Goal: Navigation & Orientation: Understand site structure

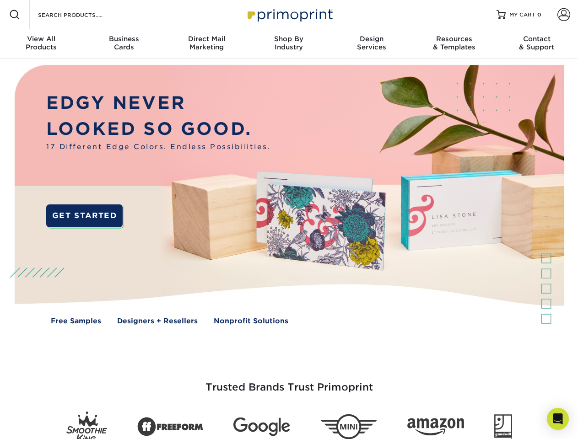
click at [289, 220] on img at bounding box center [289, 202] width 572 height 286
click at [15, 15] on span at bounding box center [14, 14] width 11 height 11
click at [563, 15] on span at bounding box center [563, 14] width 13 height 13
click at [41, 44] on div "View All Products" at bounding box center [41, 43] width 82 height 16
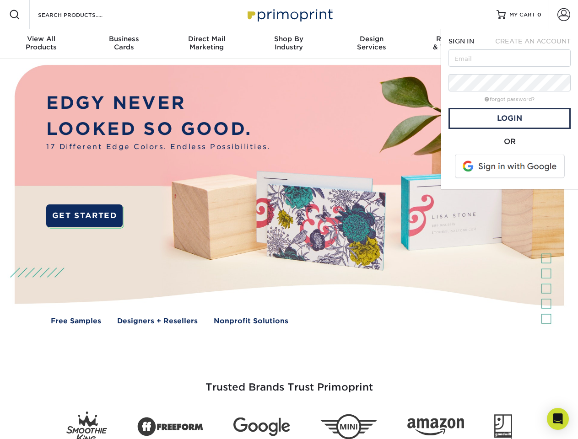
click at [124, 44] on div "Business Cards" at bounding box center [123, 43] width 82 height 16
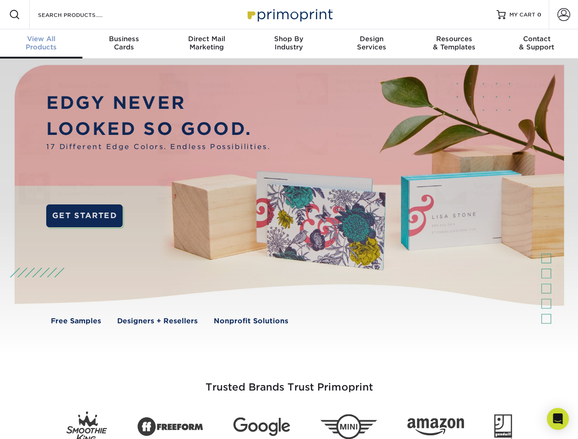
click at [206, 44] on div "Direct Mail Marketing" at bounding box center [206, 43] width 82 height 16
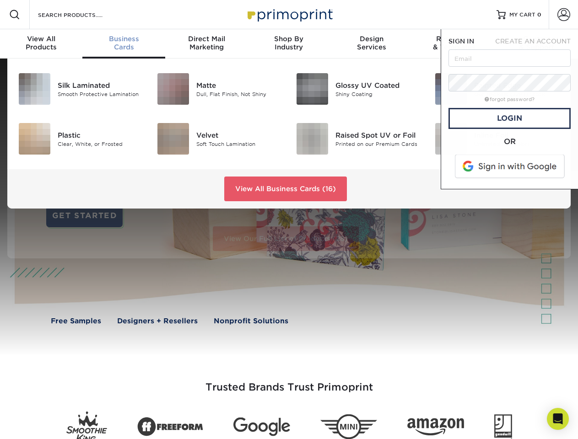
click at [289, 44] on div "Shop By Industry" at bounding box center [288, 43] width 82 height 16
click at [371, 44] on div "Design Services" at bounding box center [371, 43] width 82 height 16
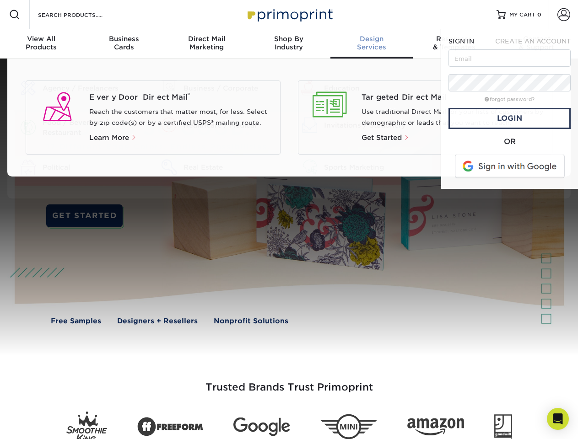
click at [454, 44] on div "Resources & Templates" at bounding box center [454, 43] width 82 height 16
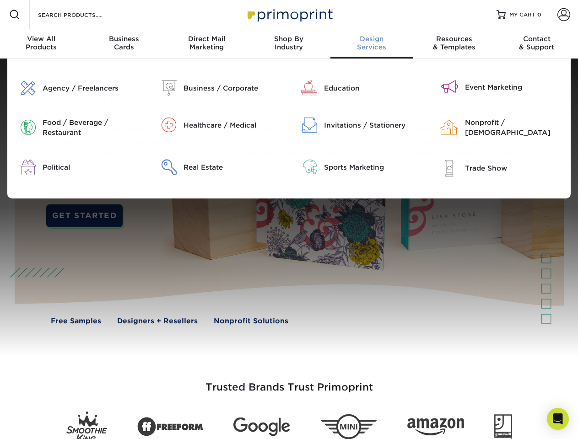
click at [537, 44] on div "Contact & Support" at bounding box center [536, 43] width 82 height 16
